Goal: Use online tool/utility: Utilize a website feature to perform a specific function

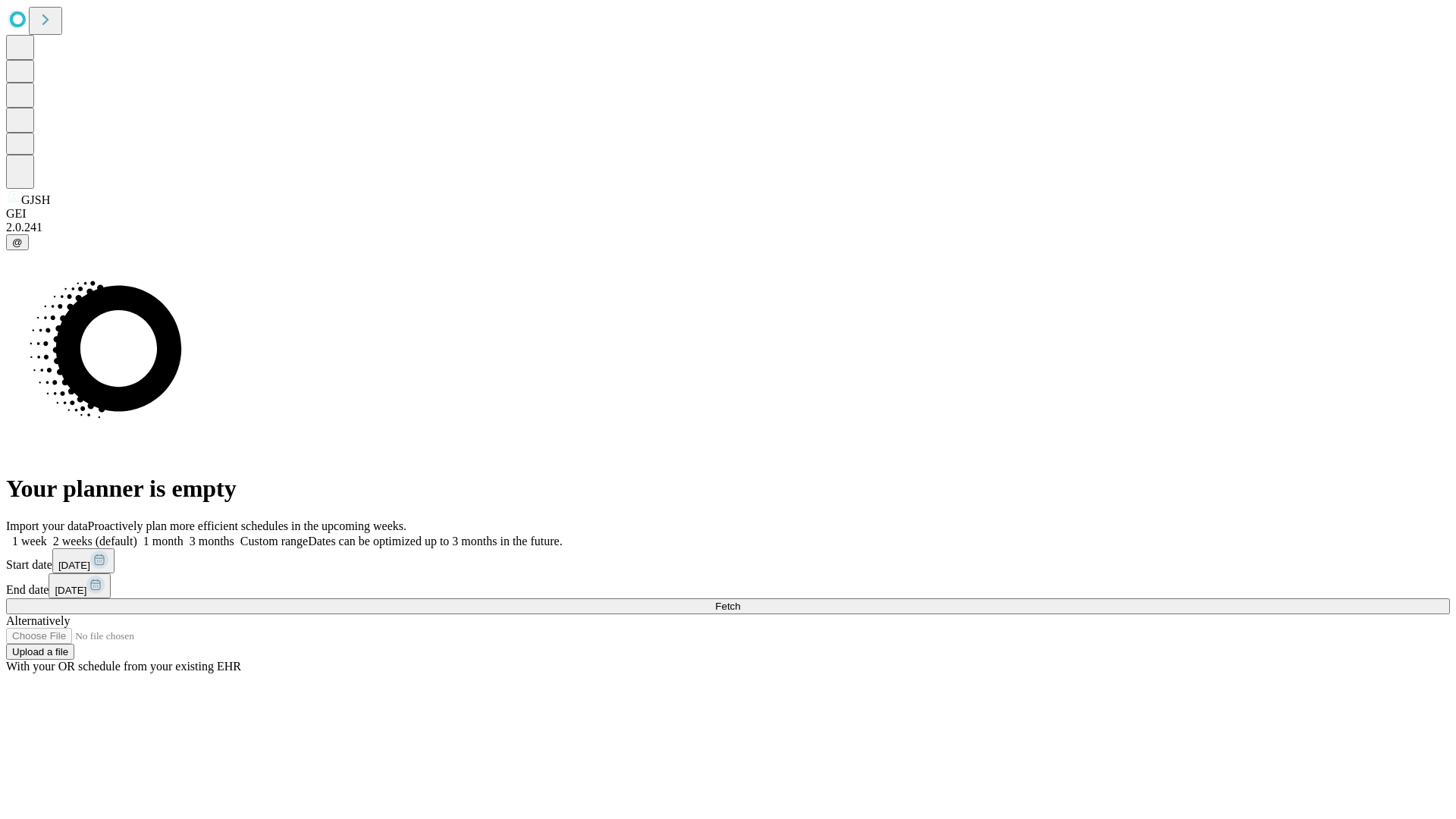
click at [740, 601] on span "Fetch" at bounding box center [727, 606] width 25 height 12
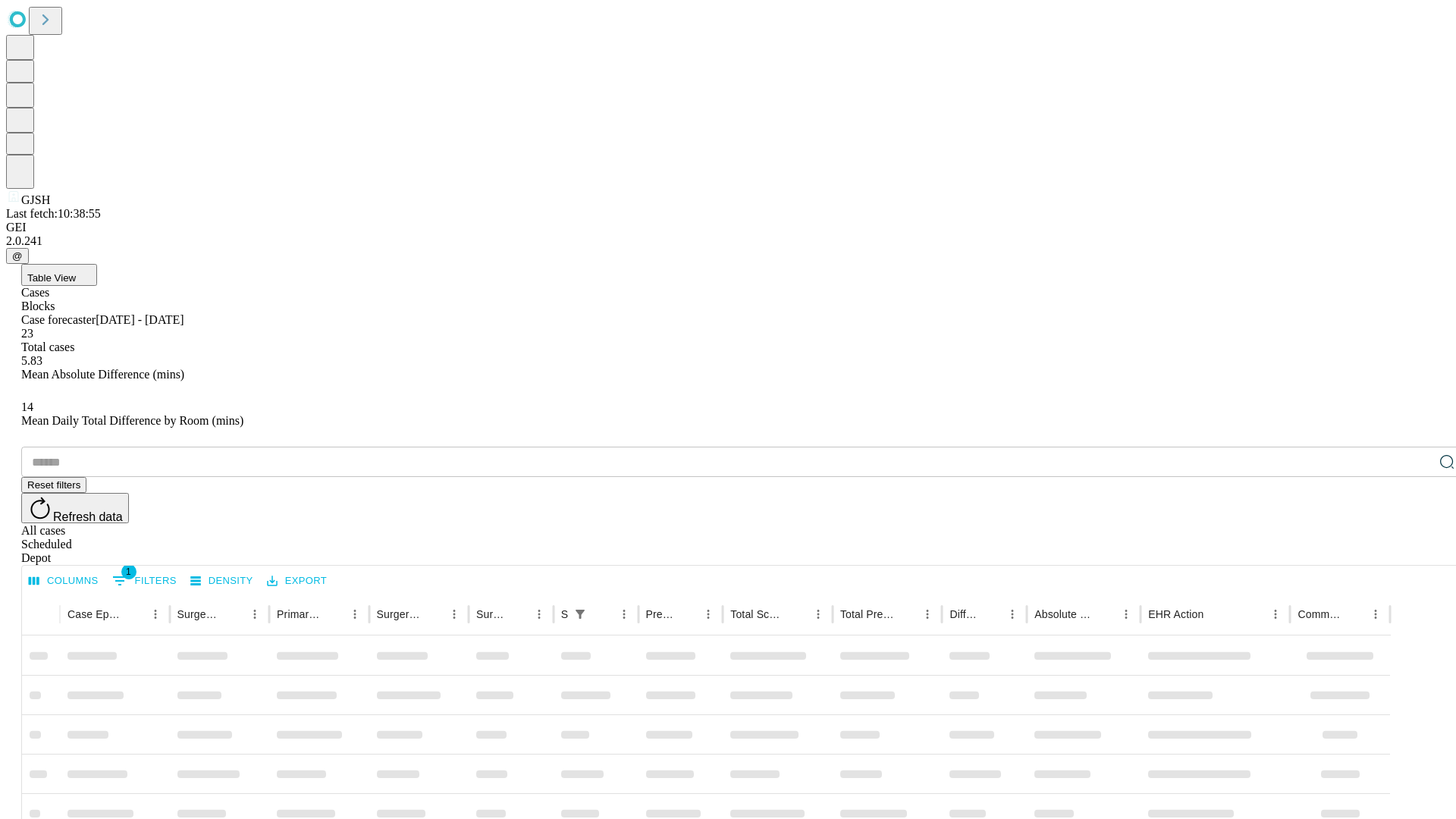
click at [76, 272] on span "Table View" at bounding box center [52, 278] width 48 height 12
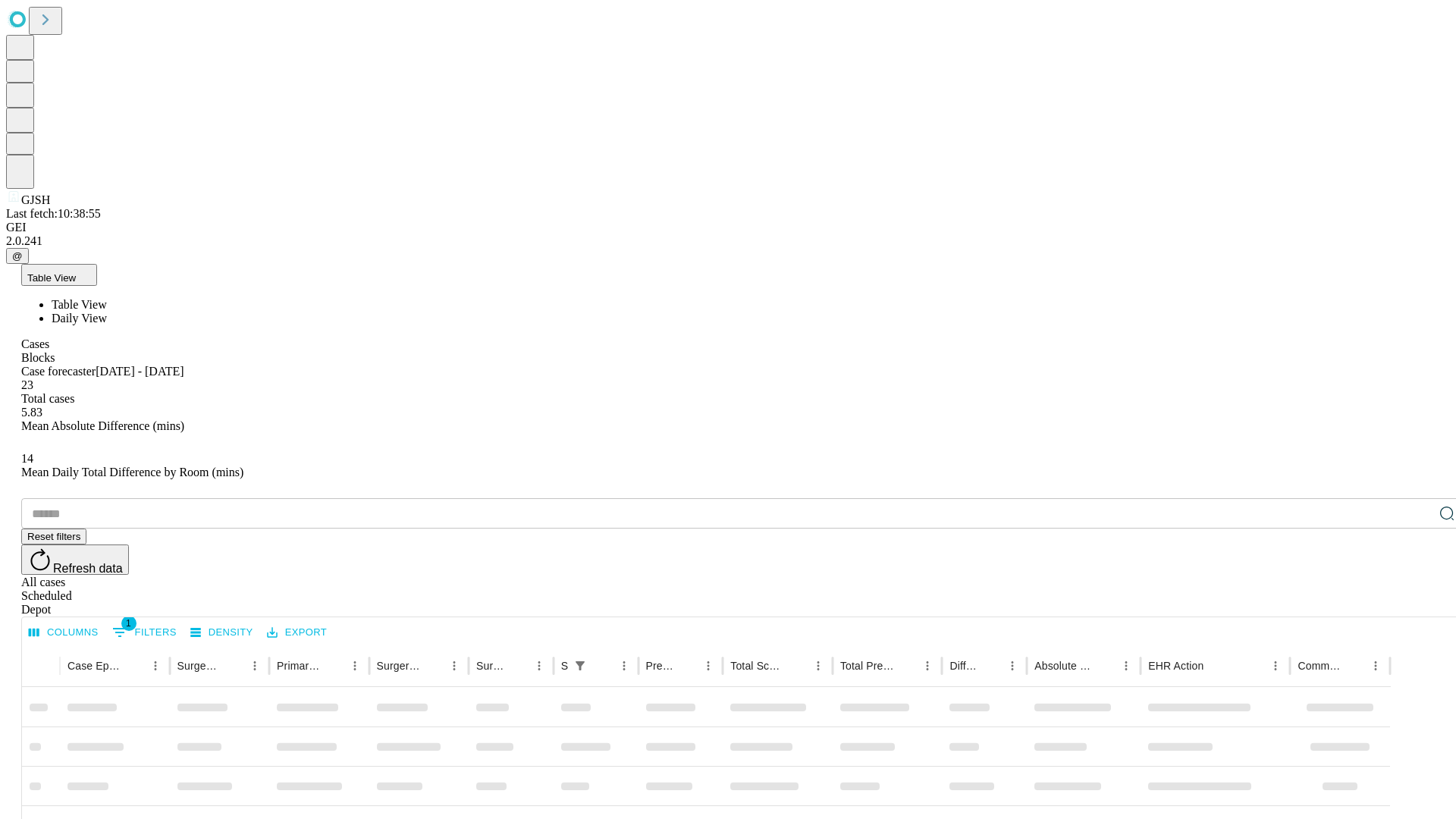
click at [107, 312] on span "Daily View" at bounding box center [79, 318] width 56 height 13
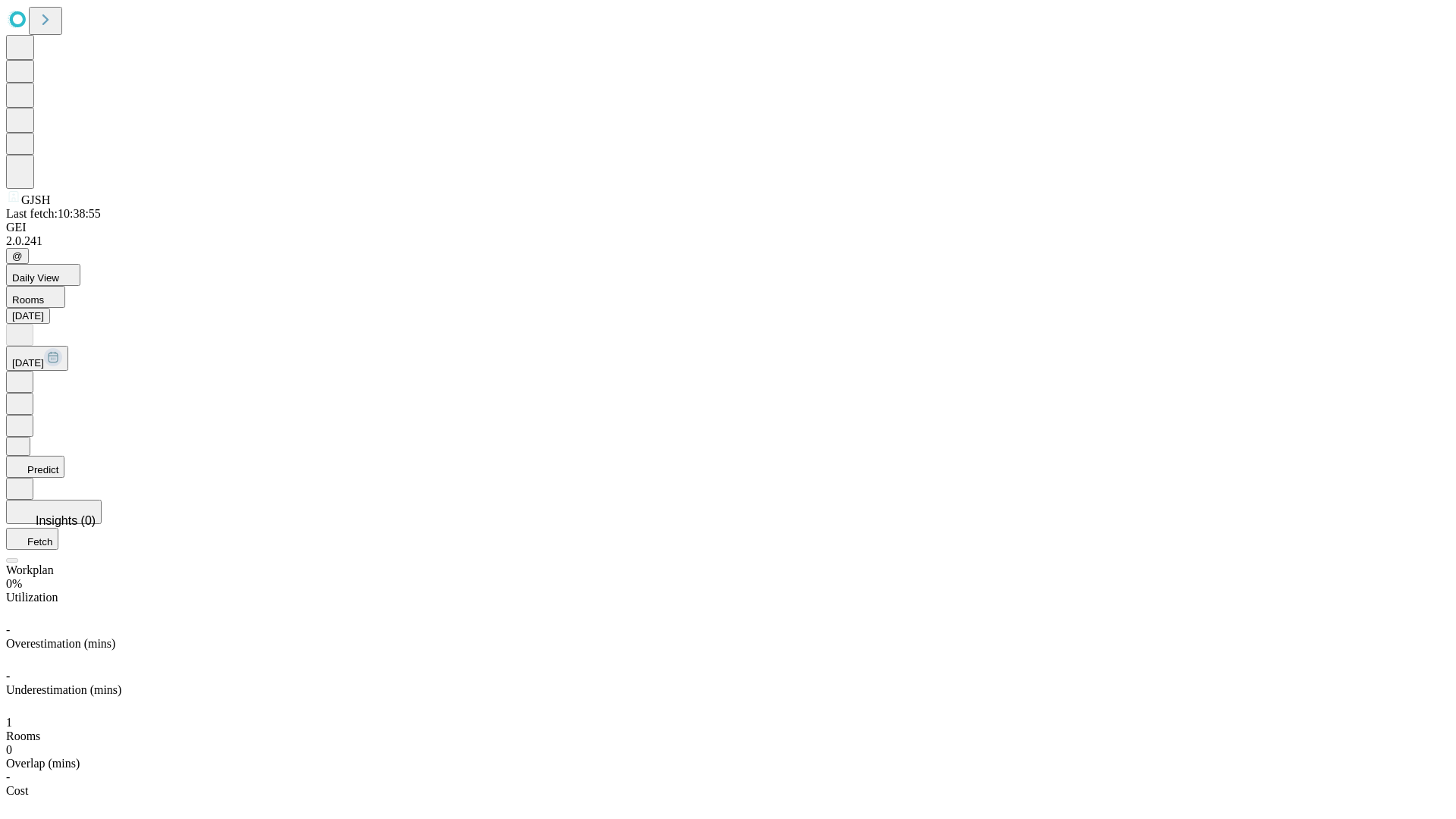
click at [64, 456] on button "Predict" at bounding box center [35, 467] width 59 height 22
